Goal: Communication & Community: Answer question/provide support

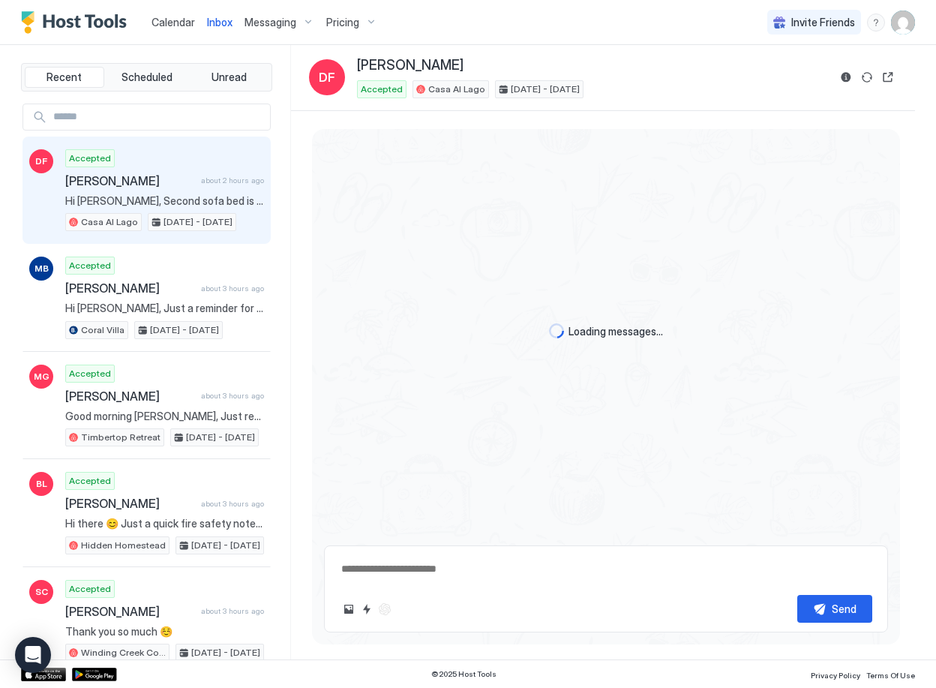
scroll to position [669, 0]
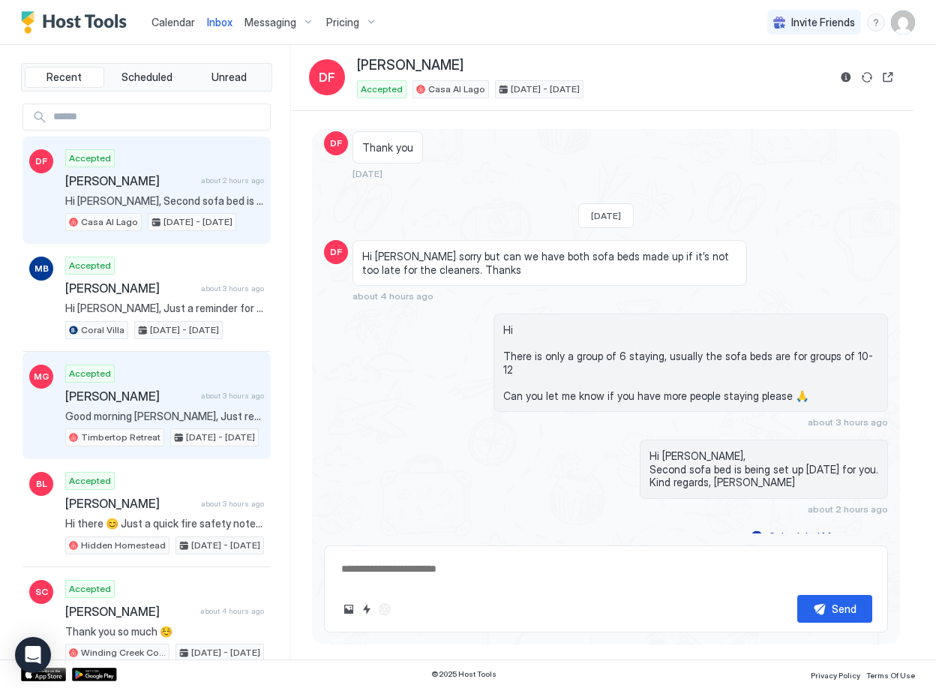
click at [172, 410] on span "Good morning [PERSON_NAME], Just reaching out to let you know we are very excit…" at bounding box center [164, 415] width 199 height 13
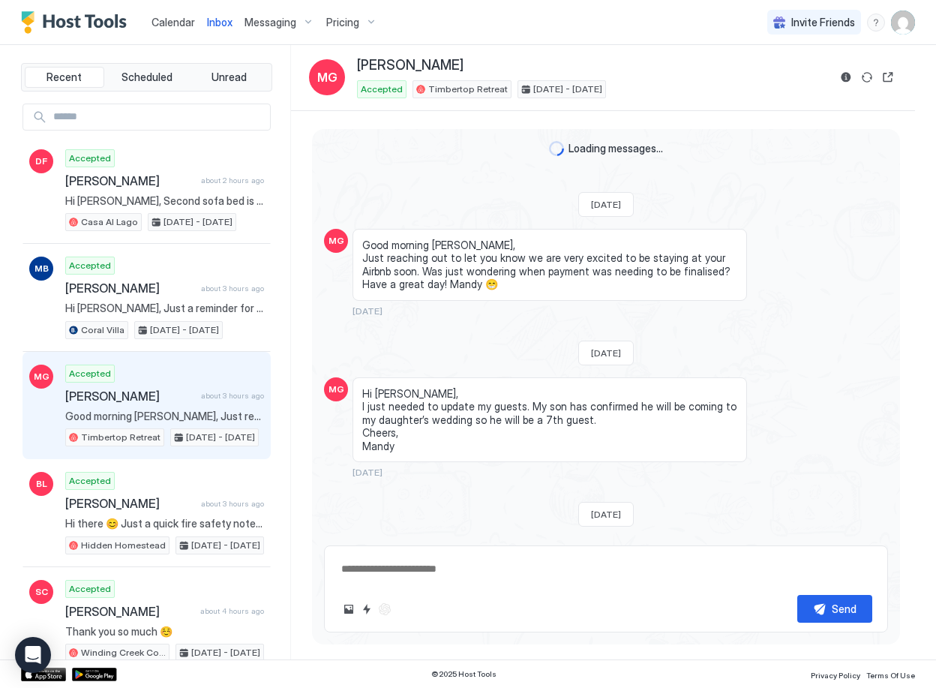
scroll to position [269, 0]
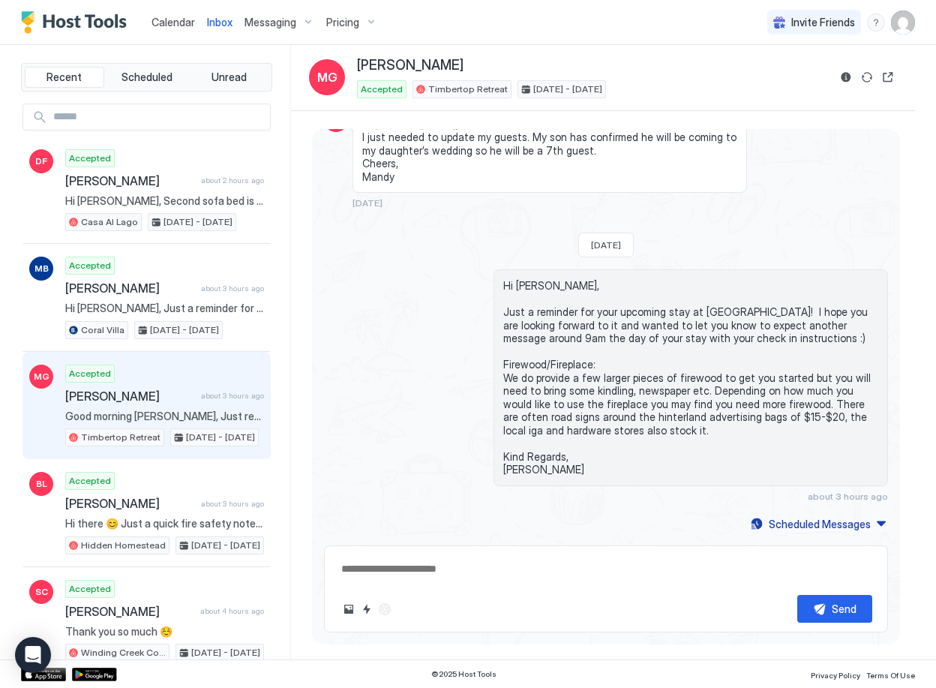
click at [169, 26] on span "Calendar" at bounding box center [172, 22] width 43 height 13
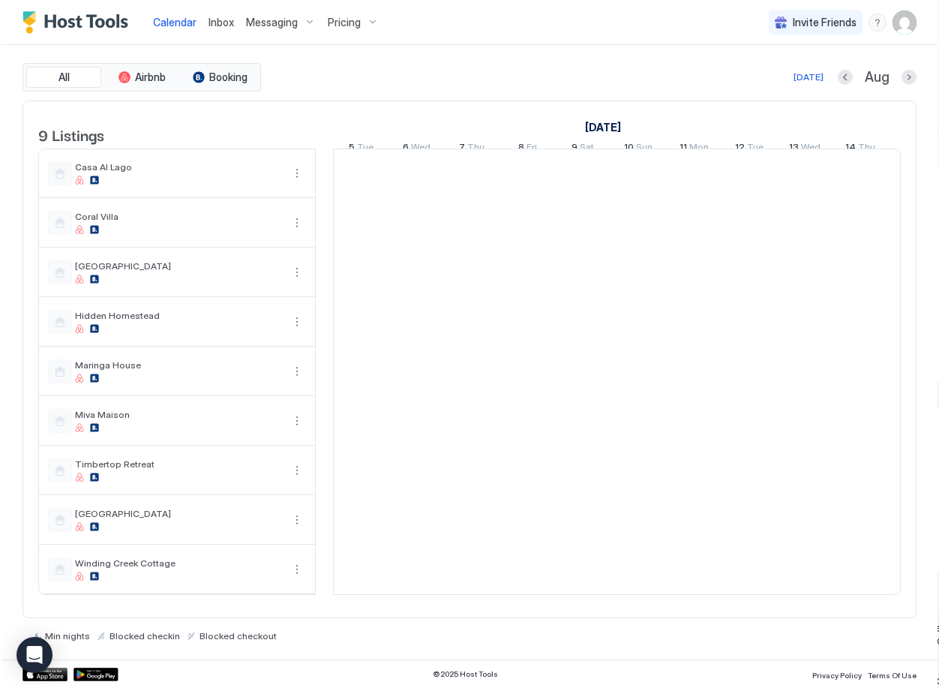
scroll to position [0, 833]
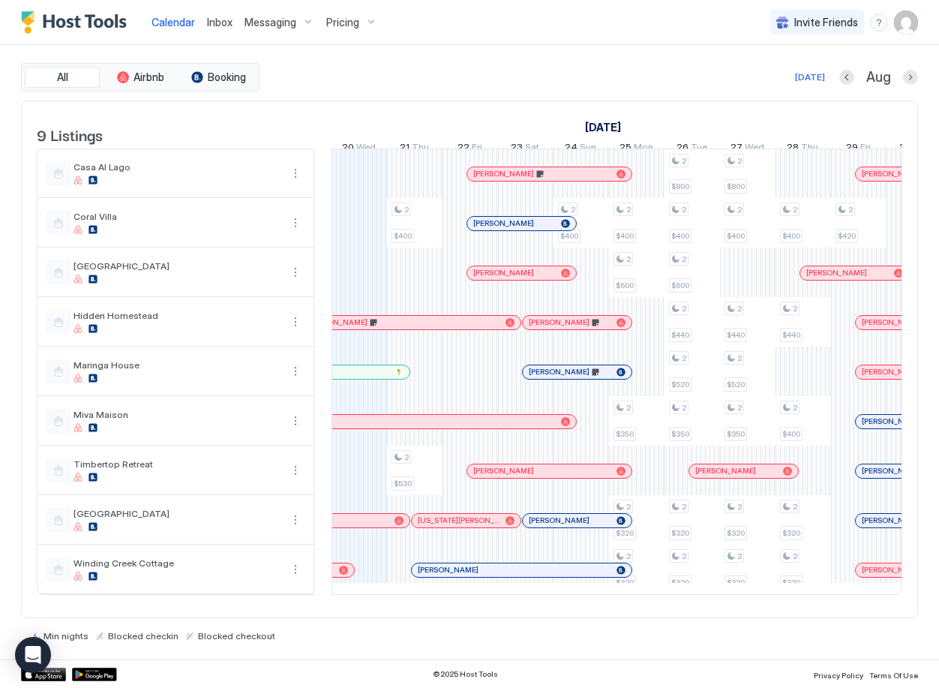
click at [216, 27] on span "Inbox" at bounding box center [219, 22] width 25 height 13
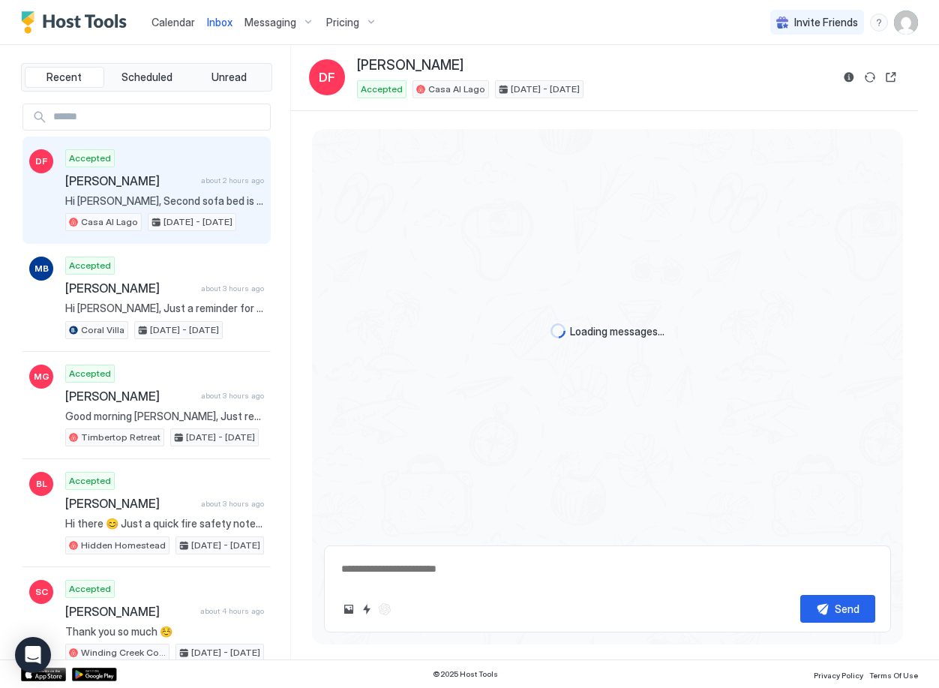
scroll to position [669, 0]
